Goal: Information Seeking & Learning: Check status

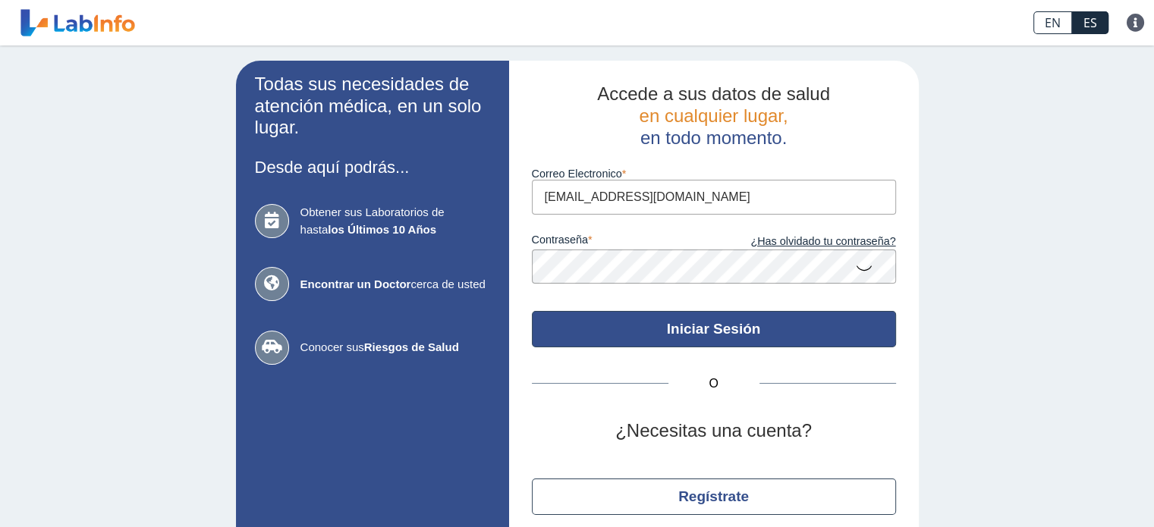
click at [690, 335] on button "Iniciar Sesión" at bounding box center [714, 329] width 364 height 36
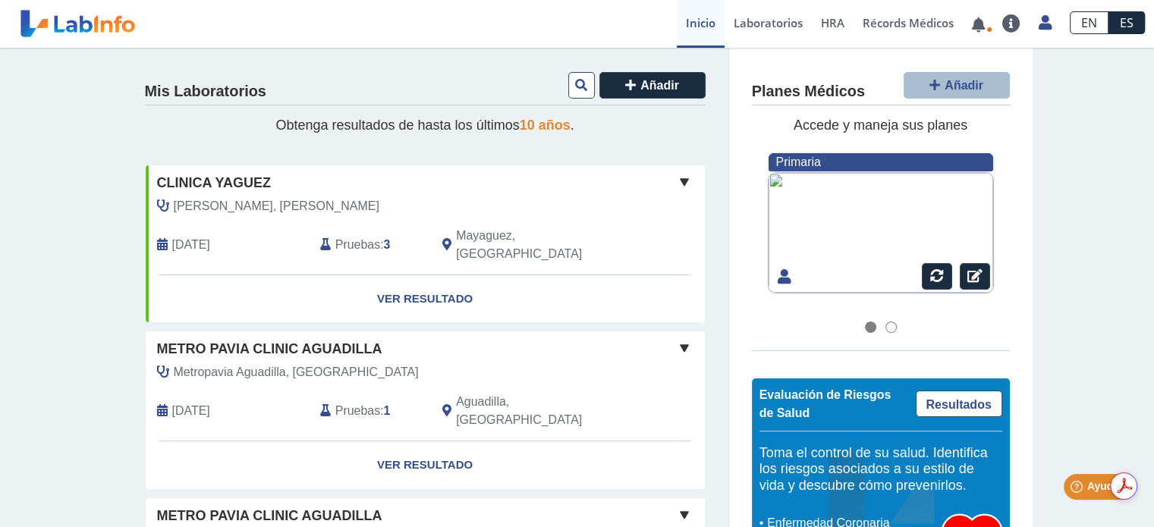
scroll to position [152, 0]
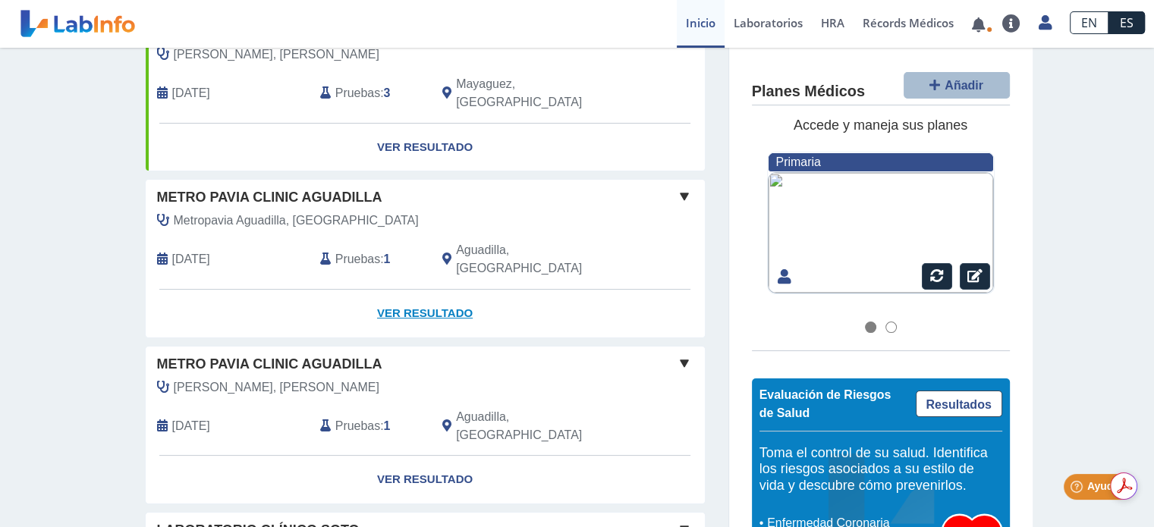
click at [409, 290] on link "Ver Resultado" at bounding box center [425, 314] width 559 height 48
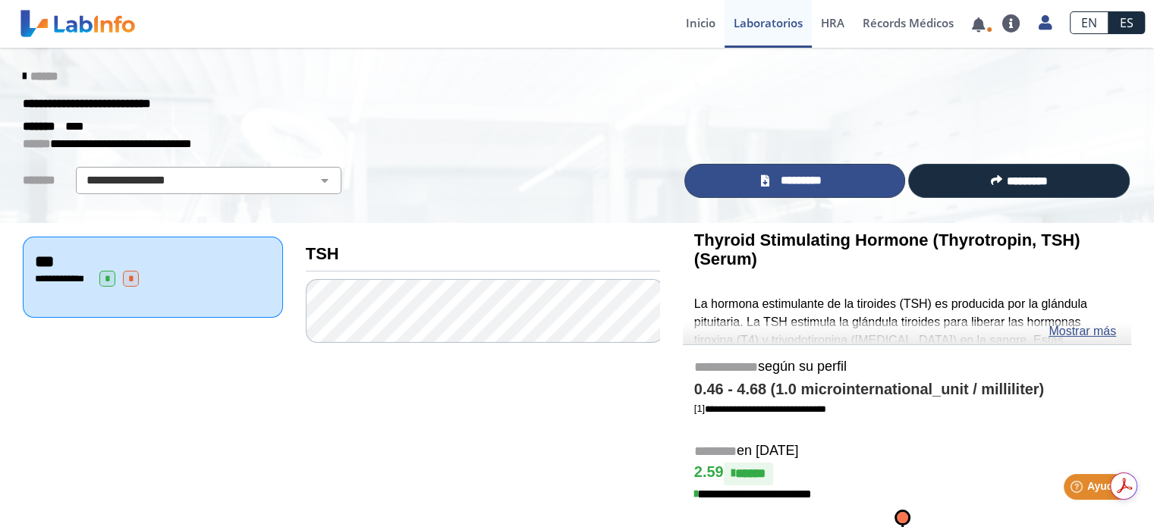
click at [788, 182] on span "*********" at bounding box center [800, 180] width 55 height 17
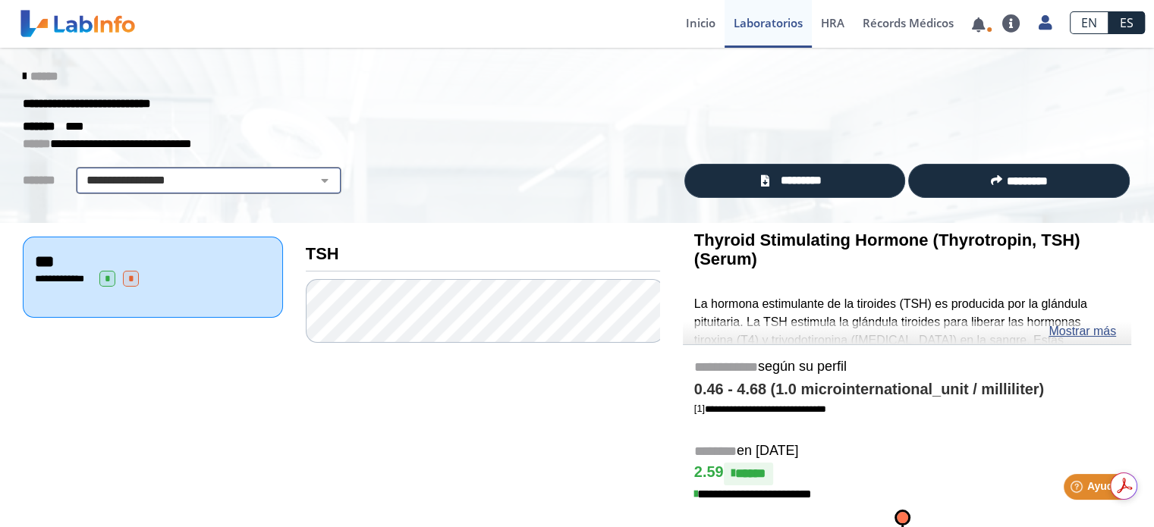
click at [297, 179] on select "**********" at bounding box center [208, 180] width 256 height 18
click at [873, 72] on link "Ver resultados" at bounding box center [869, 71] width 114 height 46
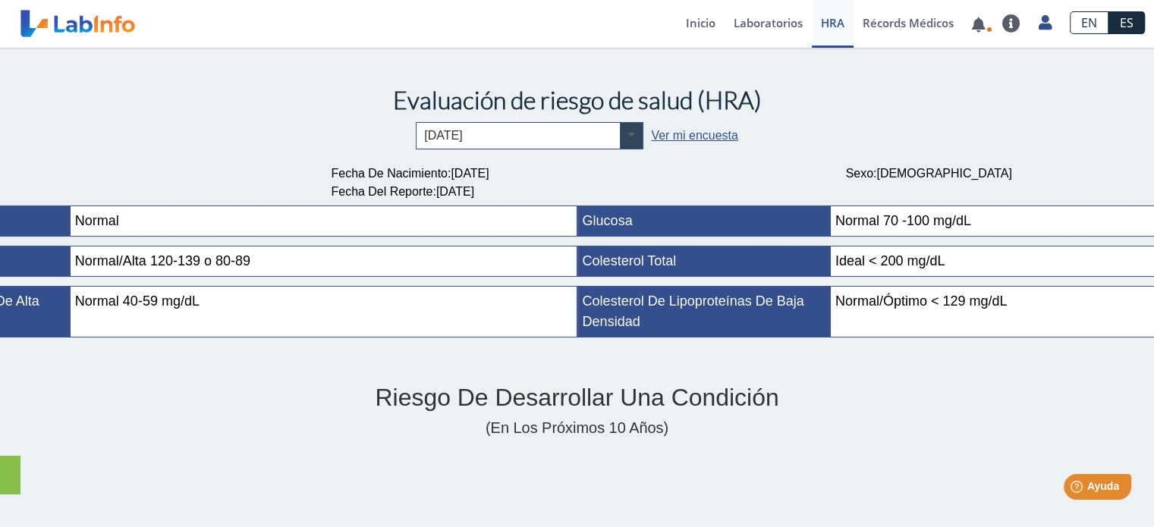
click at [621, 133] on span at bounding box center [631, 136] width 23 height 26
click at [882, 27] on link "Récords Médicos" at bounding box center [908, 24] width 109 height 48
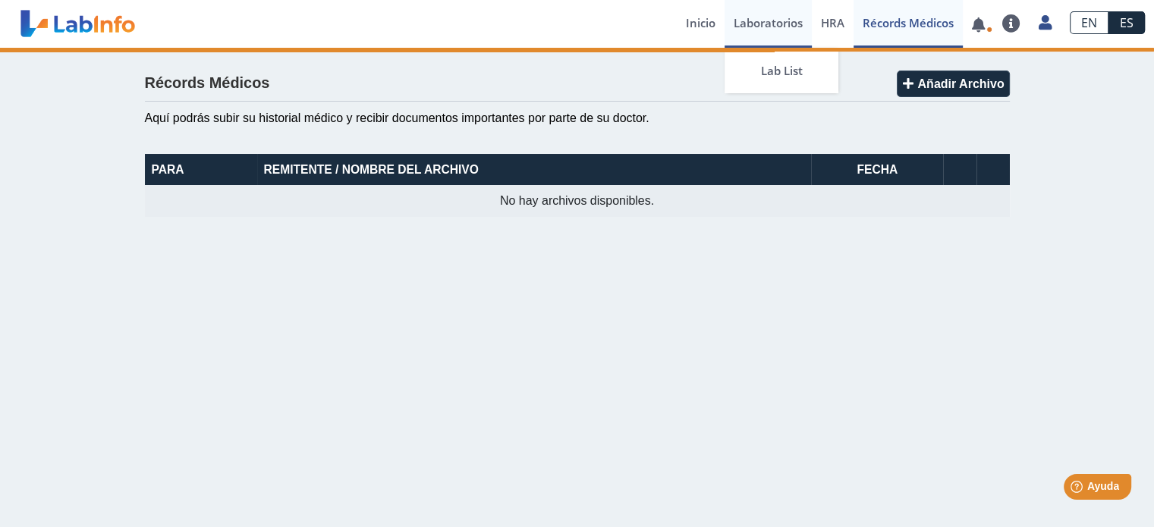
click at [779, 25] on link "Laboratorios" at bounding box center [768, 24] width 87 height 48
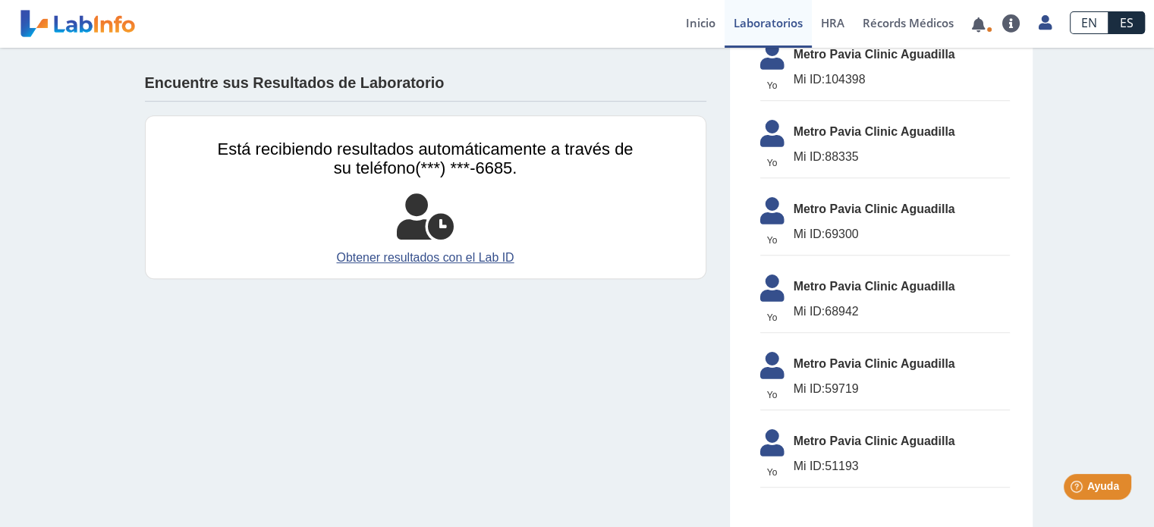
scroll to position [730, 0]
click at [401, 256] on link "Obtener resultados con el Lab ID" at bounding box center [426, 258] width 416 height 18
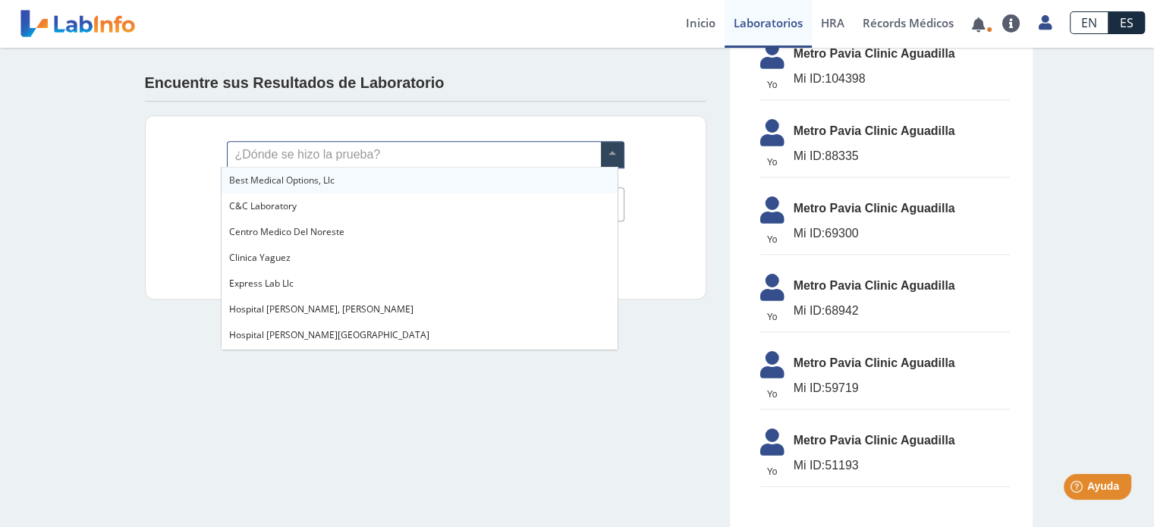
click at [605, 151] on span at bounding box center [612, 155] width 23 height 26
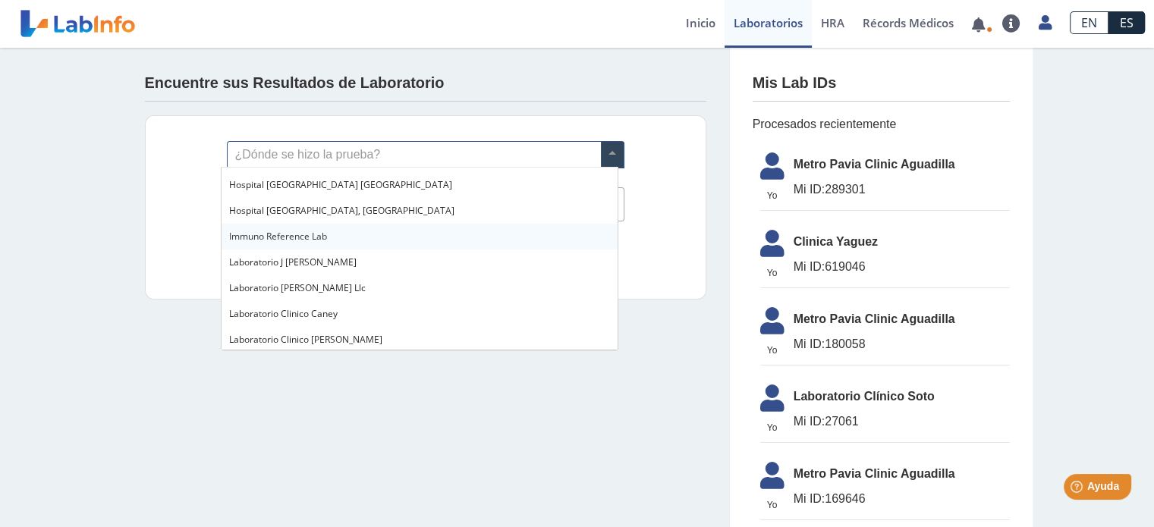
scroll to position [303, 0]
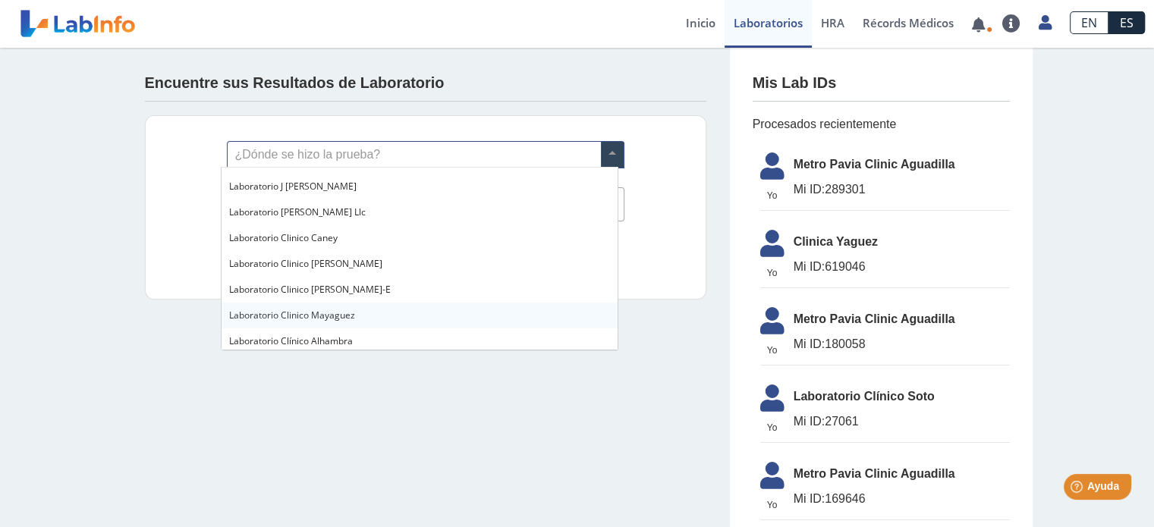
click at [304, 315] on span "Laboratorio Clinico Mayaguez" at bounding box center [292, 315] width 126 height 13
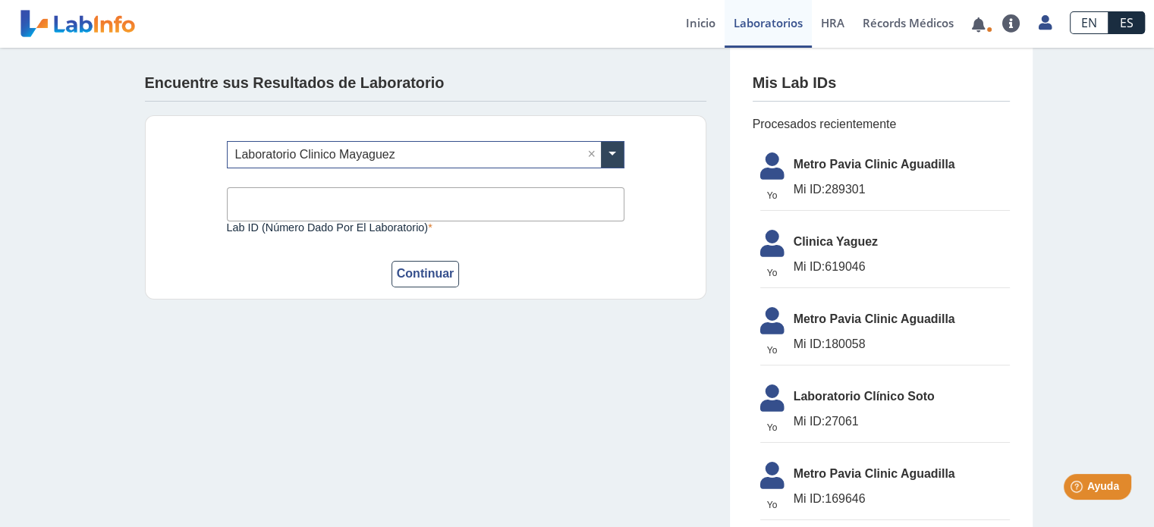
click at [254, 206] on input "Lab ID (número dado por el laboratorio)" at bounding box center [426, 204] width 398 height 34
click at [209, 265] on div "¿Dónde se hizo la prueba? × Laboratorio Clinico Mayaguez × Lab ID (número dado …" at bounding box center [425, 207] width 561 height 184
click at [602, 158] on span at bounding box center [612, 155] width 23 height 26
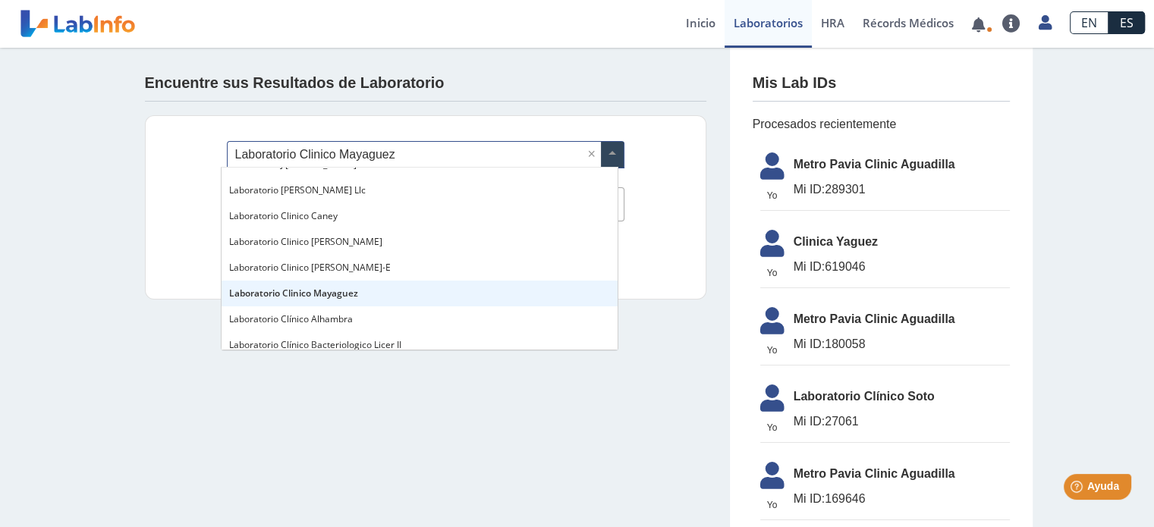
scroll to position [0, 0]
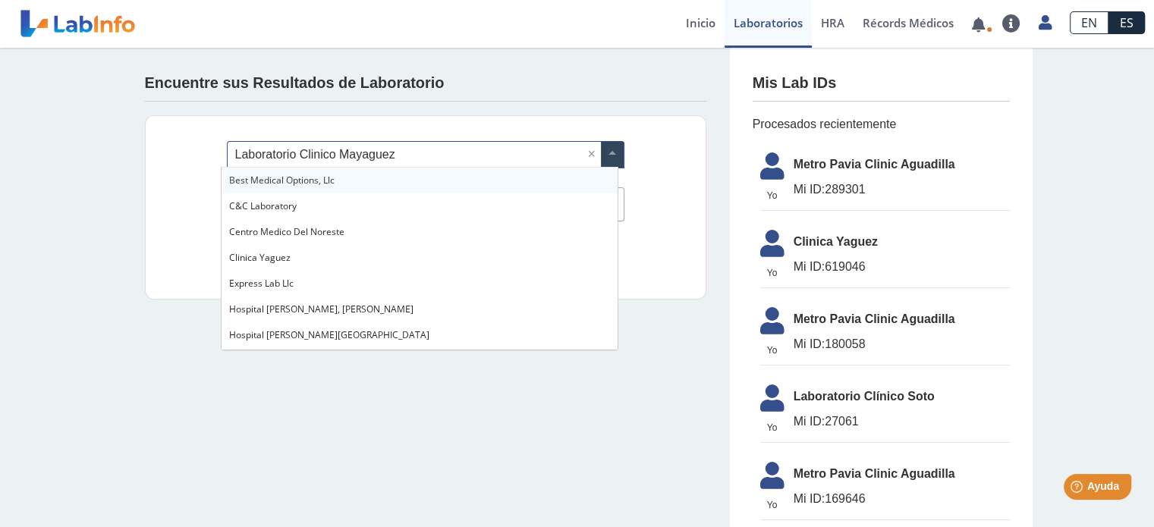
click at [607, 149] on span at bounding box center [612, 155] width 23 height 26
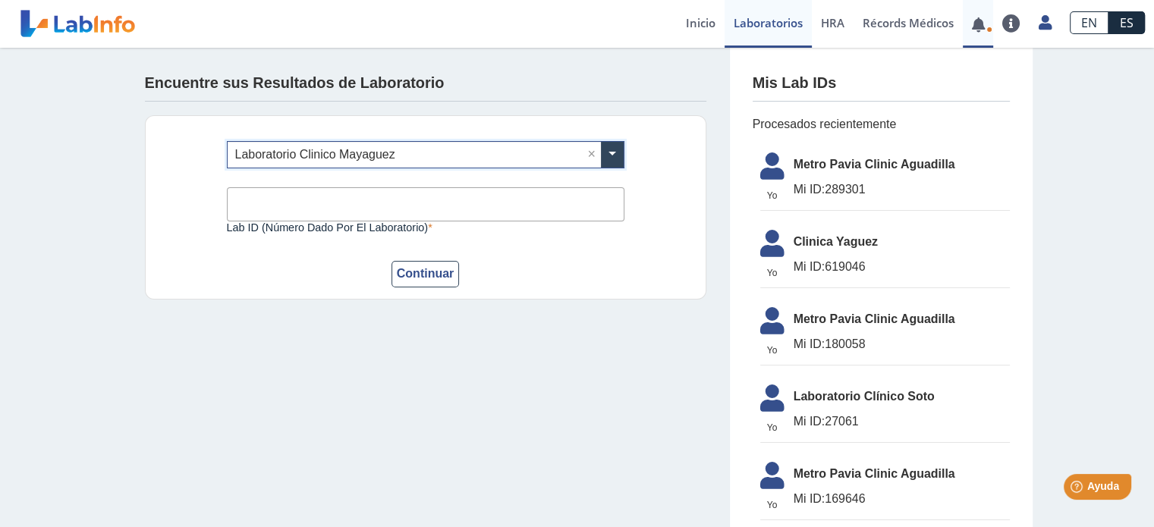
click at [977, 24] on link at bounding box center [978, 24] width 31 height 11
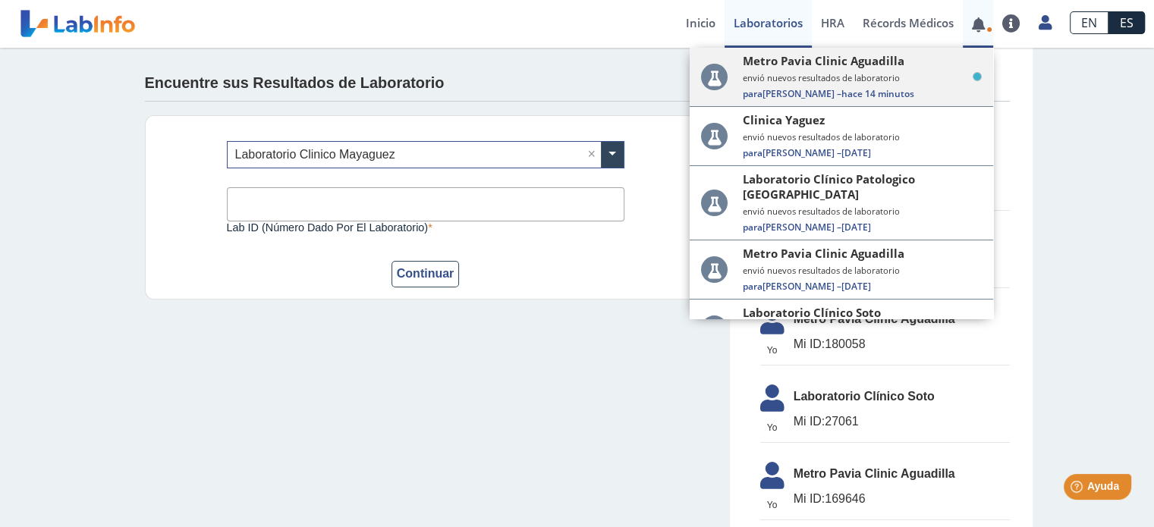
click at [851, 71] on div "Metro Pavia Clinic Aguadilla envió nuevos resultados de laboratorio Para [PERSO…" at bounding box center [862, 76] width 239 height 47
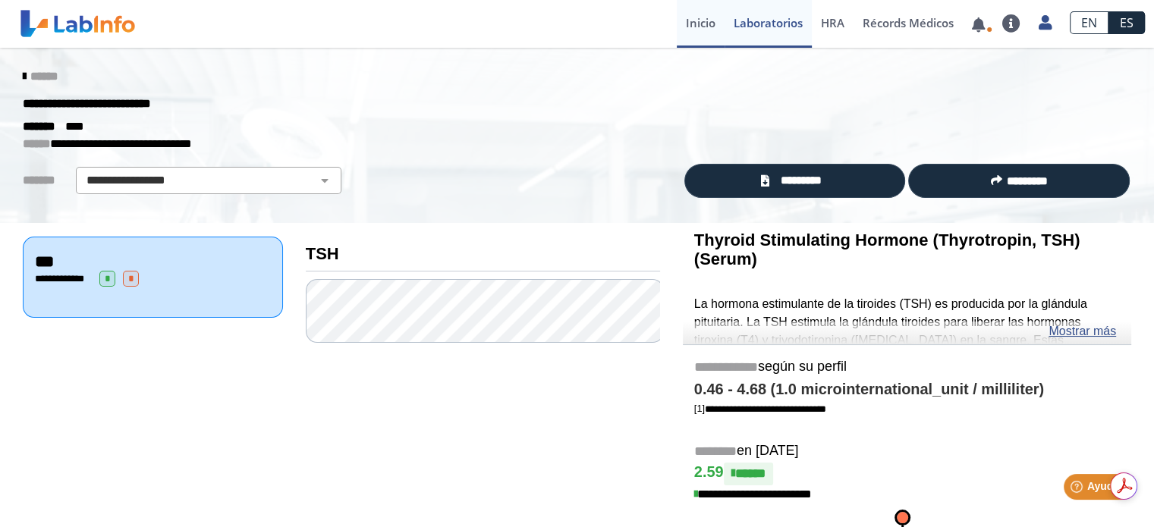
click at [692, 27] on link "Inicio" at bounding box center [701, 24] width 48 height 48
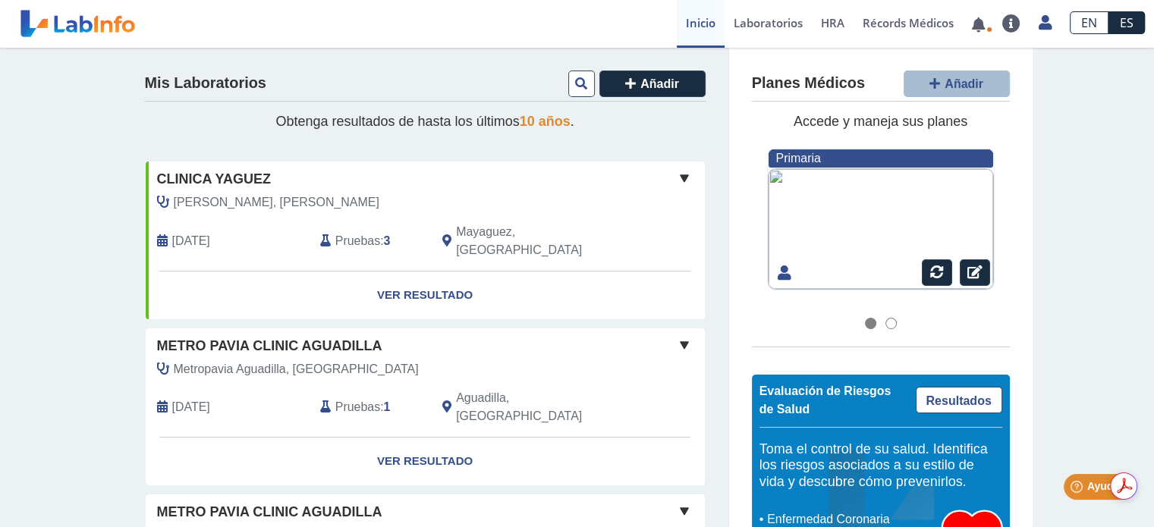
click at [146, 336] on div "Metro Pavia Clinic Aguadilla" at bounding box center [425, 346] width 559 height 20
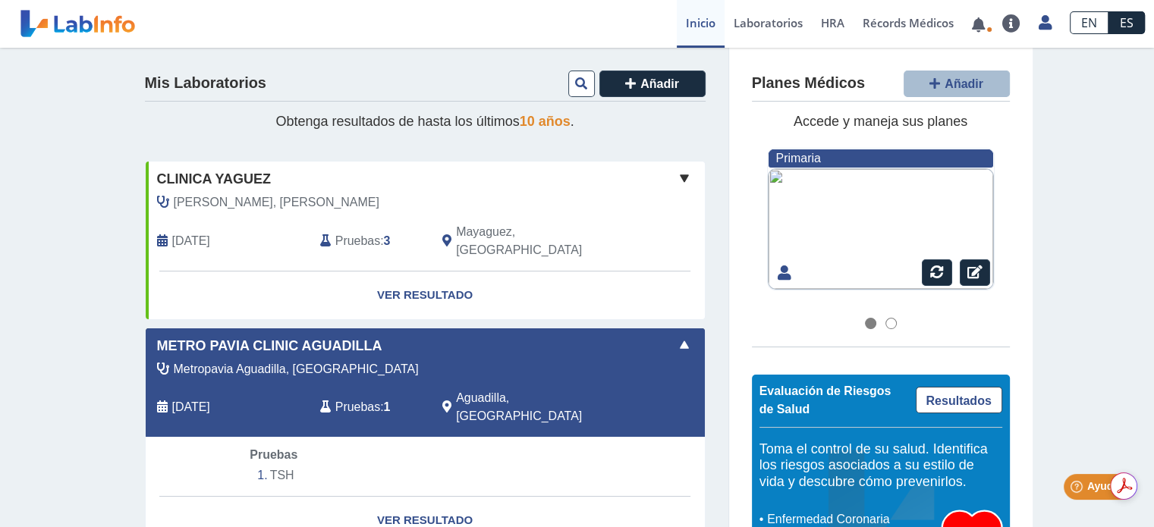
click at [885, 322] on div at bounding box center [890, 323] width 11 height 11
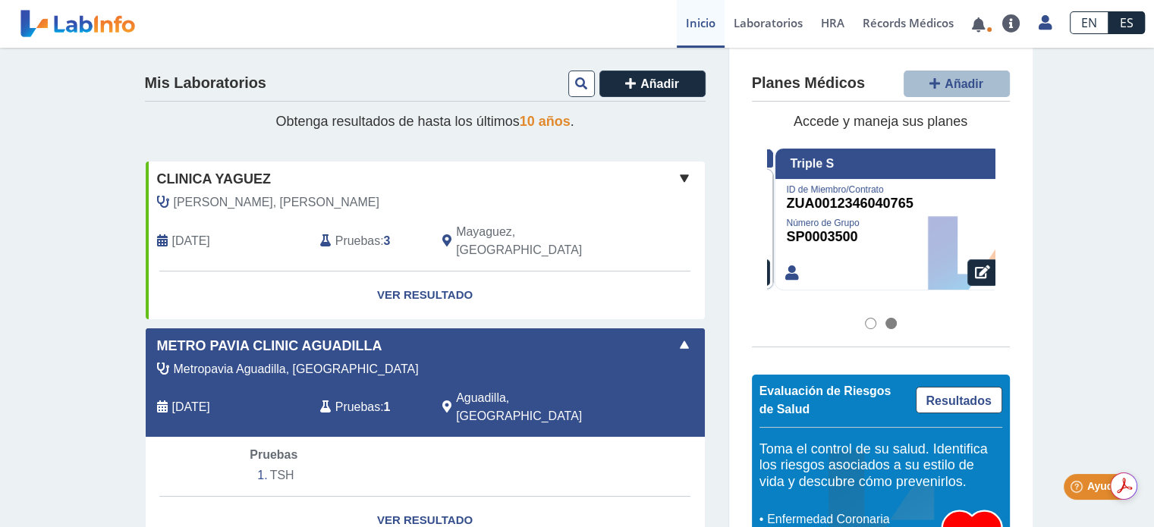
scroll to position [0, 228]
click at [865, 324] on div at bounding box center [870, 323] width 11 height 11
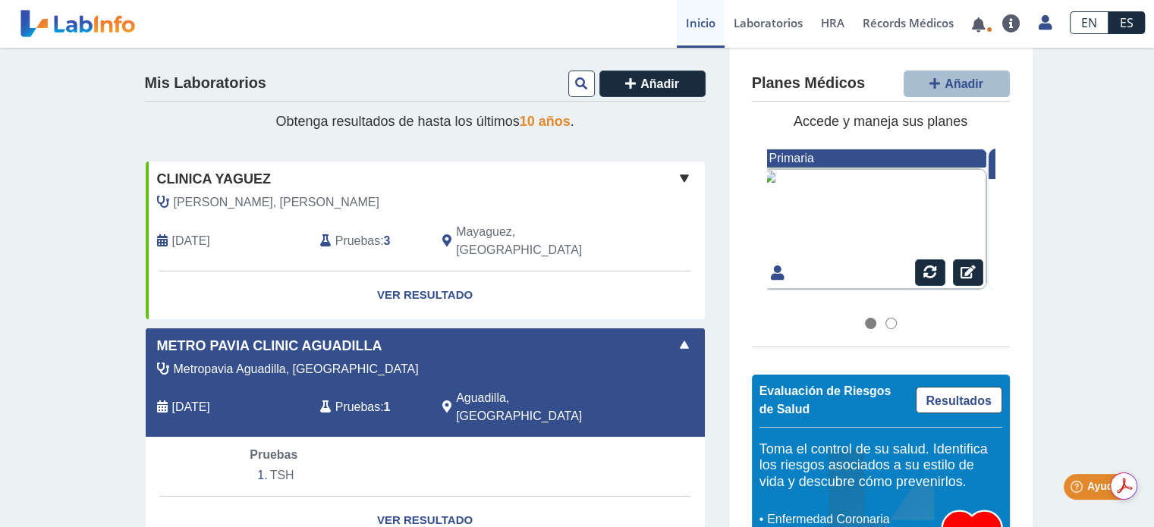
scroll to position [0, 0]
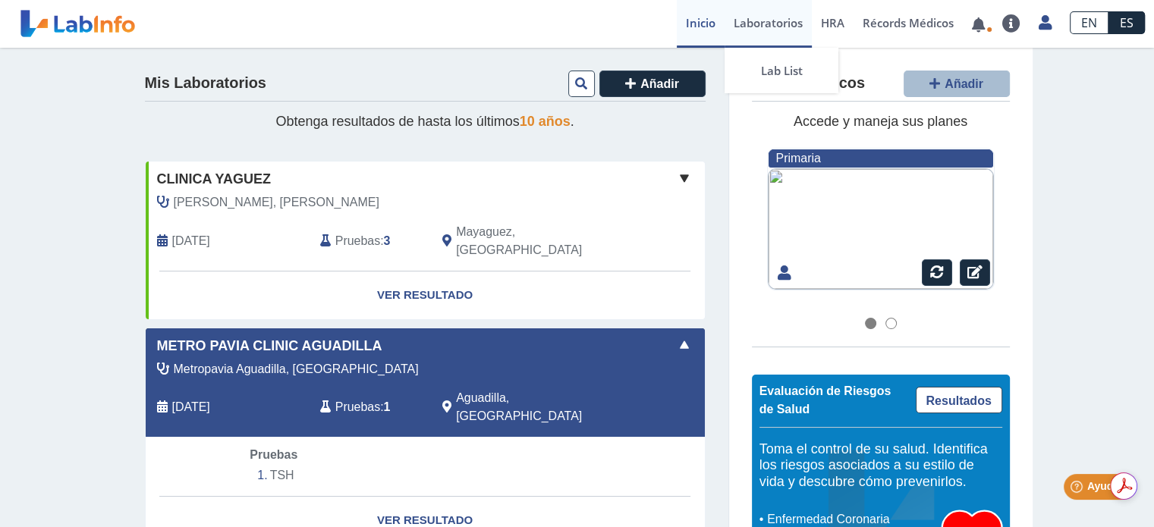
click at [756, 27] on link "Laboratorios" at bounding box center [768, 24] width 87 height 48
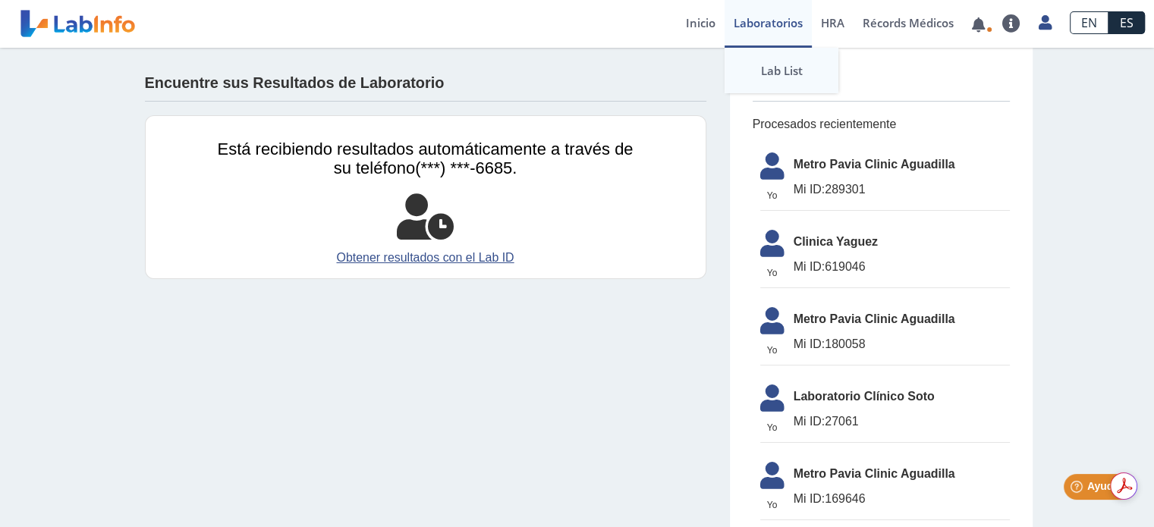
click at [778, 77] on link "Lab List" at bounding box center [782, 71] width 114 height 46
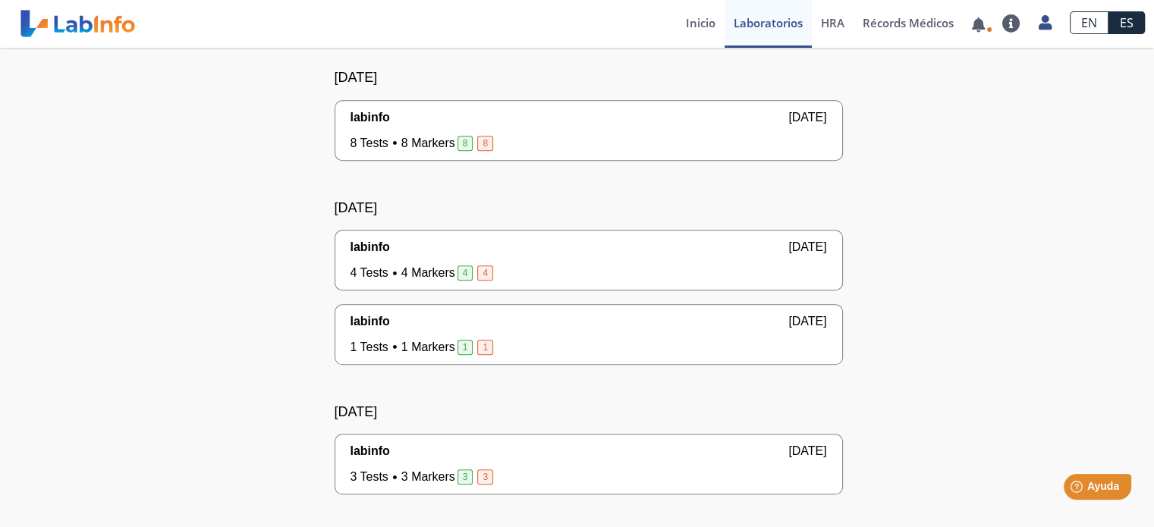
scroll to position [1290, 0]
